Goal: Task Accomplishment & Management: Complete application form

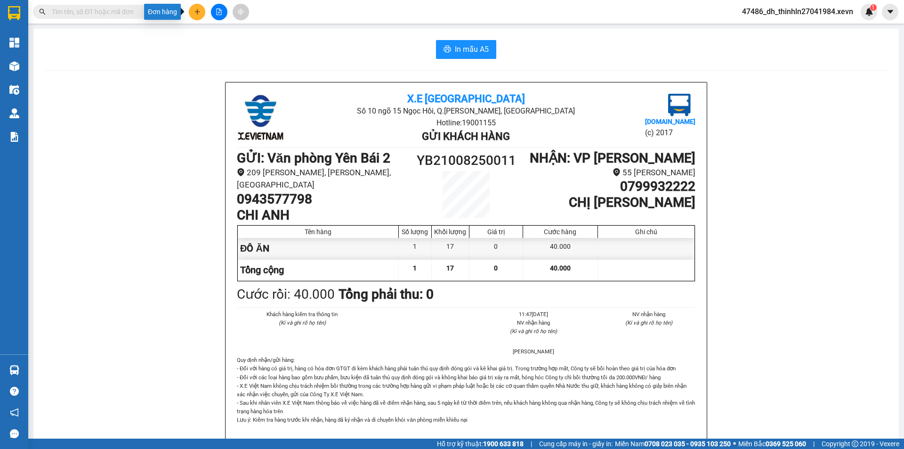
click at [194, 10] on icon "plus" at bounding box center [197, 11] width 7 height 7
click at [224, 35] on div "Tạo đơn hàng" at bounding box center [234, 35] width 41 height 10
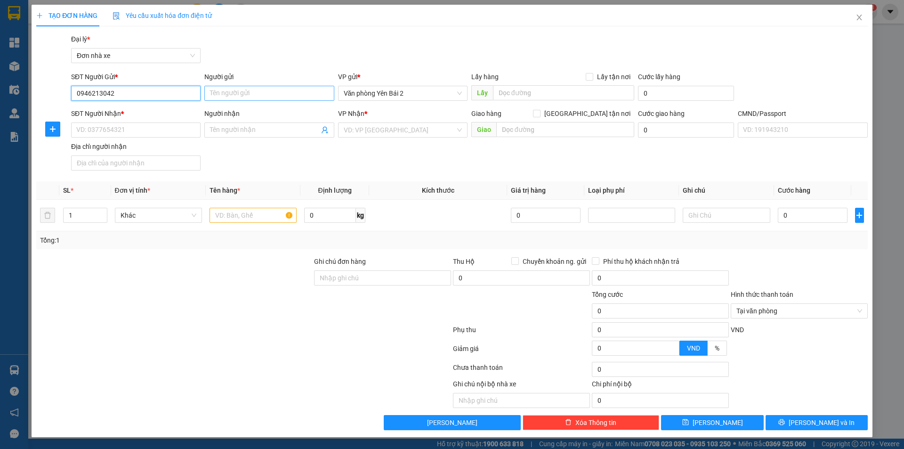
type input "0946213042"
click at [229, 98] on input "Người gửi" at bounding box center [269, 93] width 130 height 15
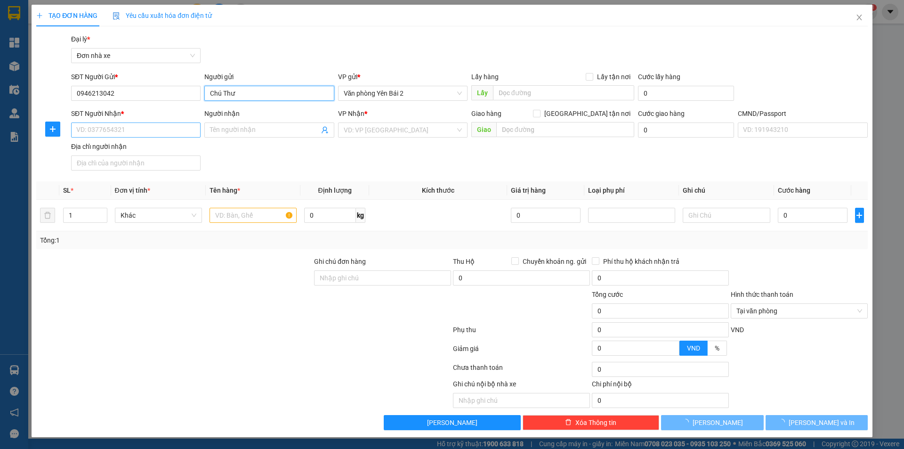
type input "Chú Thư"
click at [158, 133] on input "SĐT Người Nhận *" at bounding box center [136, 129] width 130 height 15
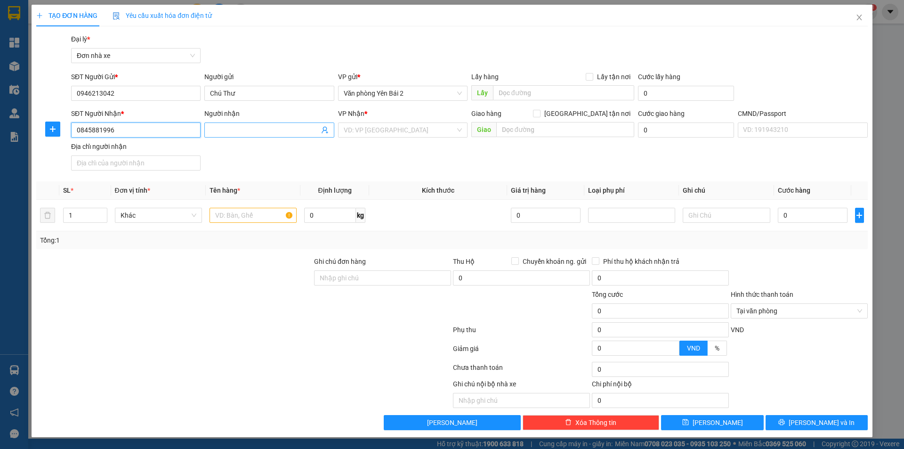
type input "0845881996"
click at [238, 134] on input "Người nhận" at bounding box center [264, 130] width 109 height 10
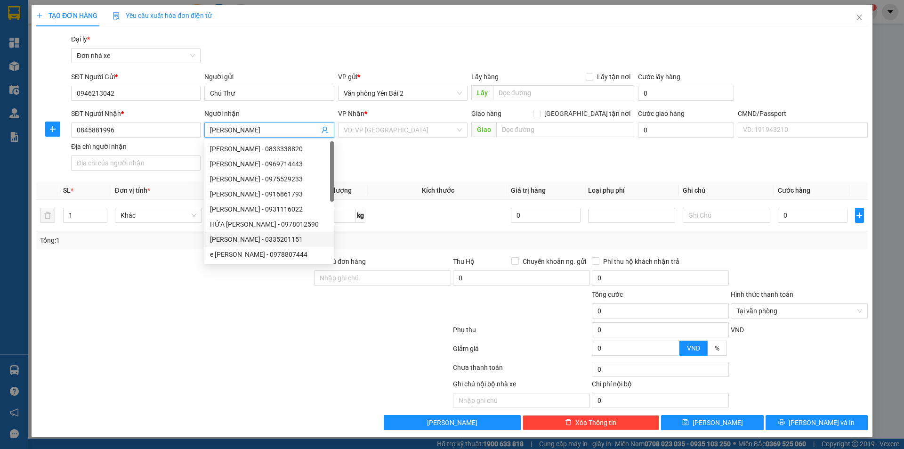
type input "Minh Hiếu"
click at [227, 314] on div at bounding box center [174, 305] width 278 height 33
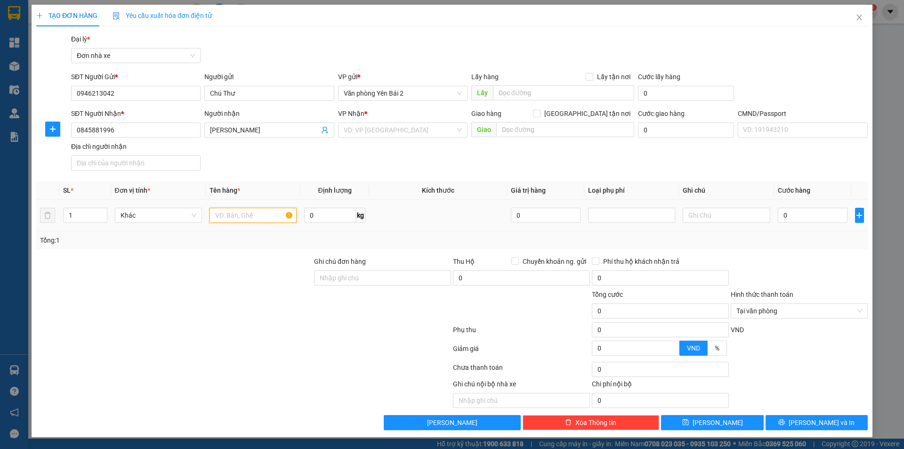
click at [243, 215] on input "text" at bounding box center [253, 215] width 87 height 15
type input "D"
type input "Đồ Ăn"
click at [320, 216] on input "0" at bounding box center [330, 215] width 52 height 15
type input "21"
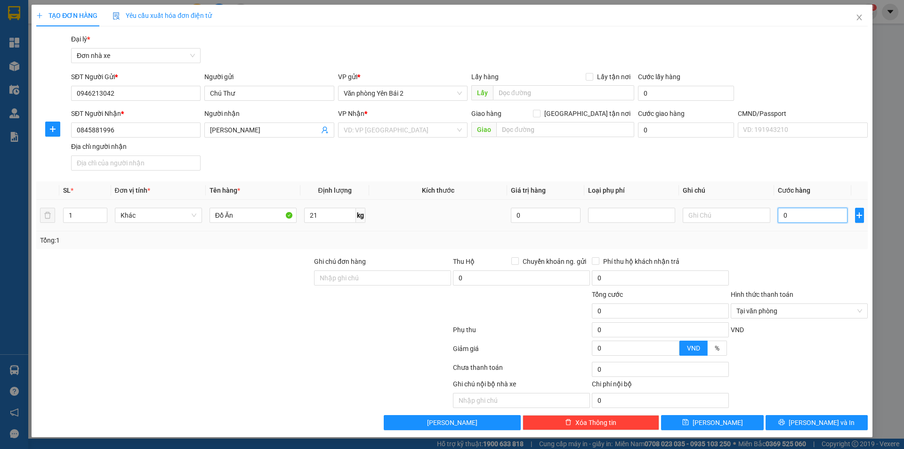
click at [801, 215] on input "0" at bounding box center [813, 215] width 70 height 15
type input "5"
type input "50"
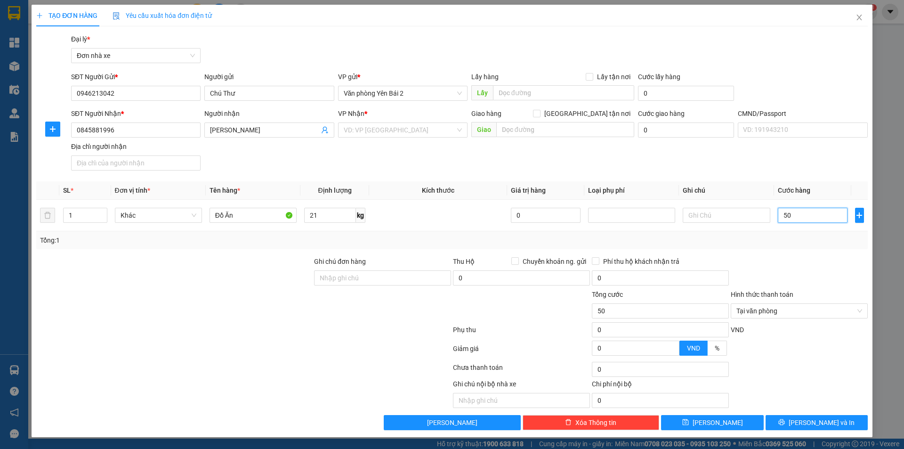
type input "50o"
type input "0"
type input "50"
type input "500"
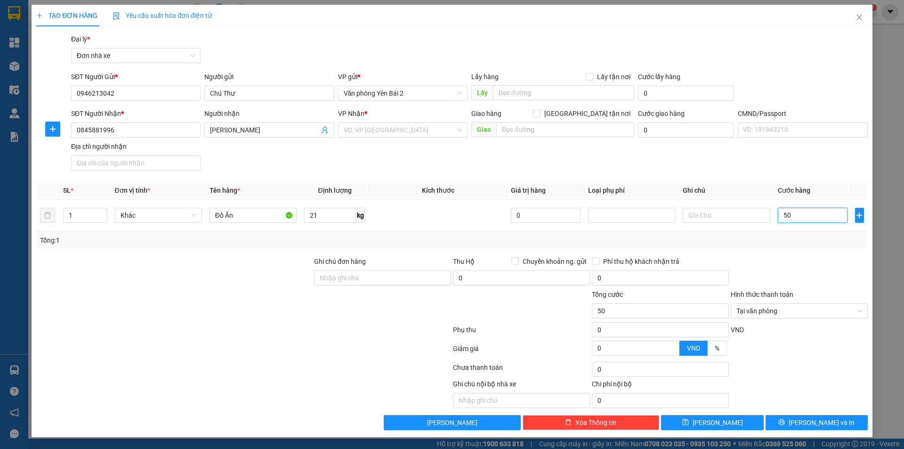
type input "500"
type input "5.000"
type input "50.000"
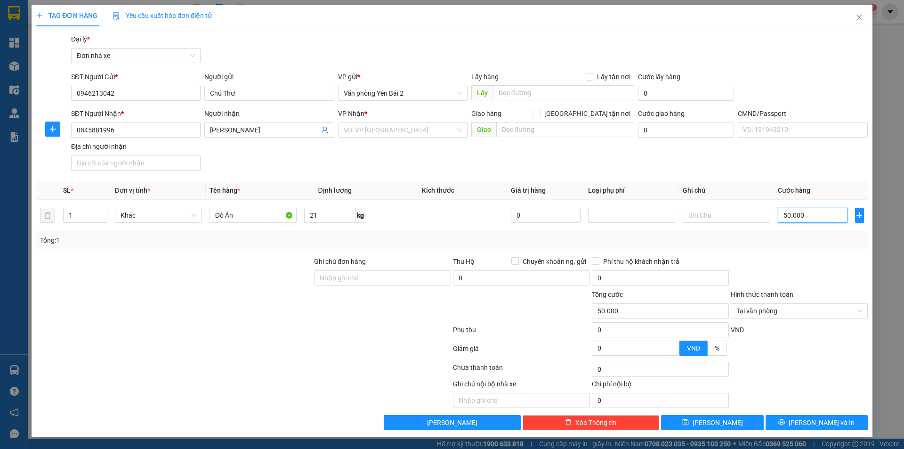
type input "50.000"
click at [808, 244] on div "Tổng: 1" at bounding box center [452, 240] width 824 height 10
type input "50.000"
click at [785, 425] on icon "printer" at bounding box center [782, 422] width 7 height 7
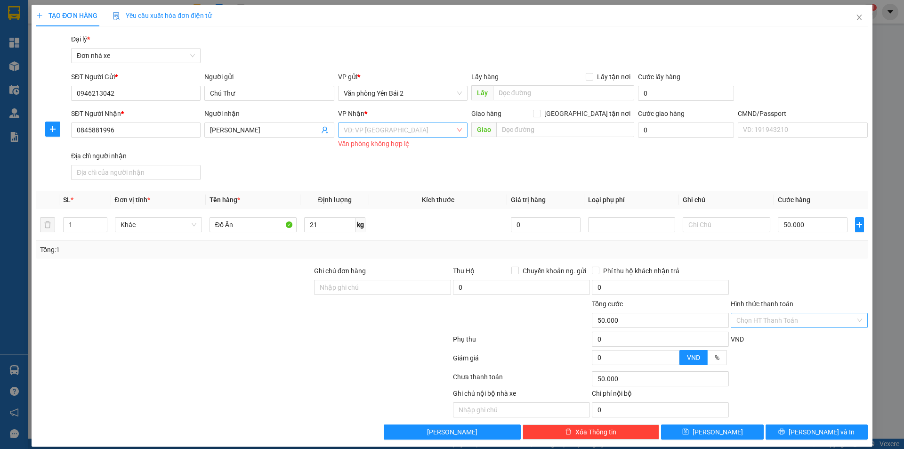
click at [402, 131] on input "search" at bounding box center [400, 130] width 112 height 14
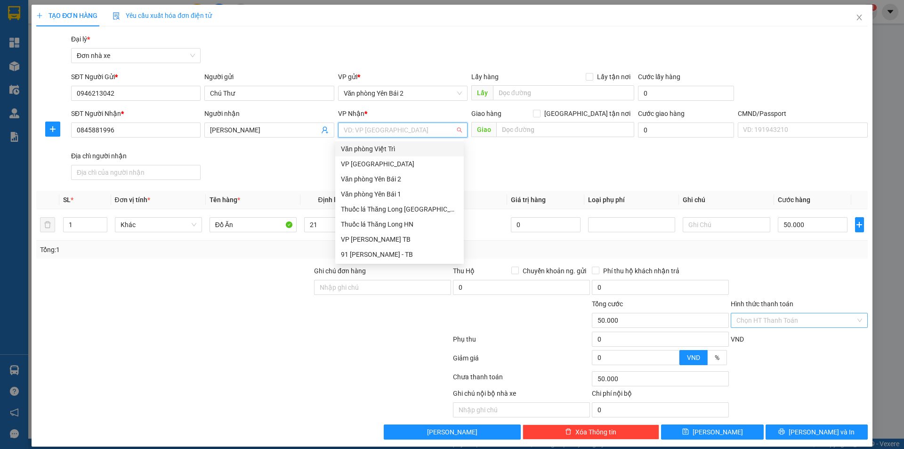
click at [397, 129] on input "search" at bounding box center [400, 130] width 112 height 14
type input "vp tr"
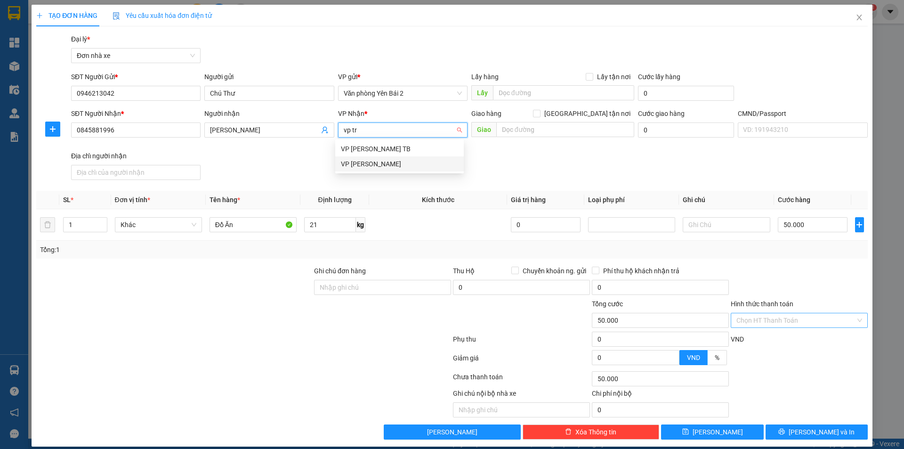
click at [369, 164] on div "VP [PERSON_NAME]" at bounding box center [399, 164] width 117 height 10
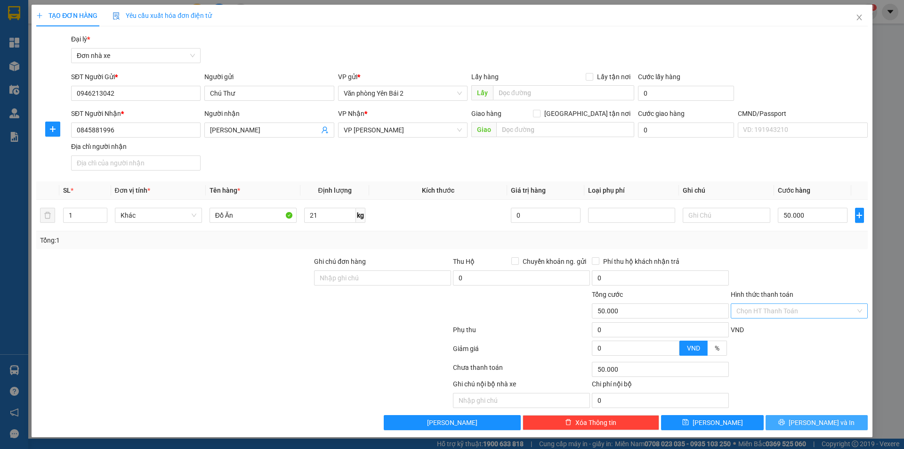
click at [812, 423] on span "Lưu và In" at bounding box center [822, 422] width 66 height 10
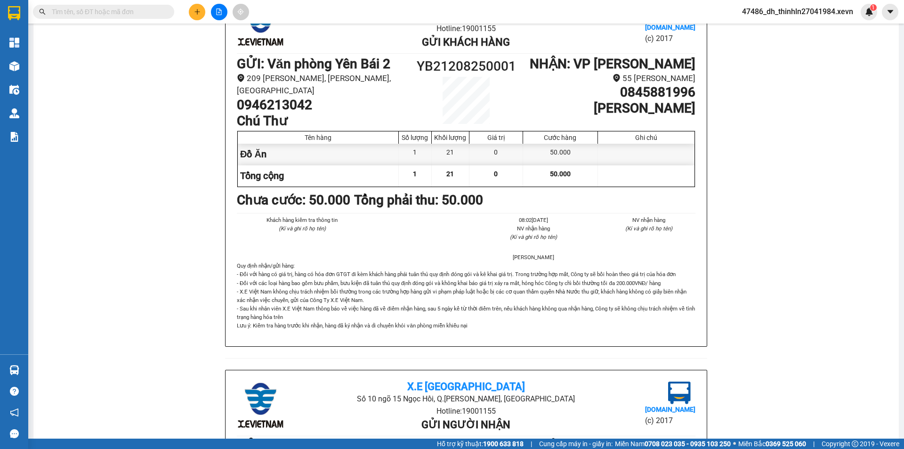
scroll to position [47, 0]
